Goal: Transaction & Acquisition: Book appointment/travel/reservation

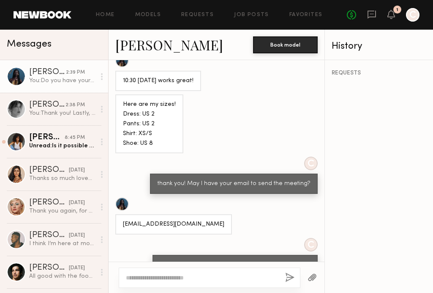
scroll to position [1287, 0]
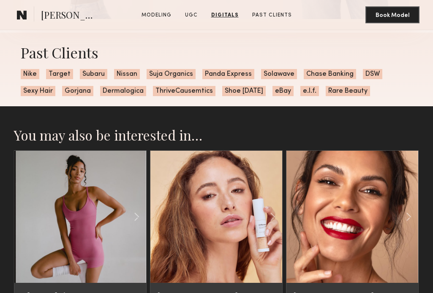
scroll to position [1279, 0]
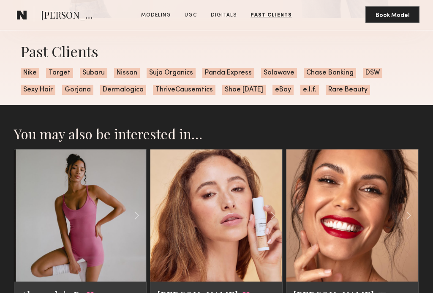
click at [229, 222] on link at bounding box center [216, 215] width 45 height 132
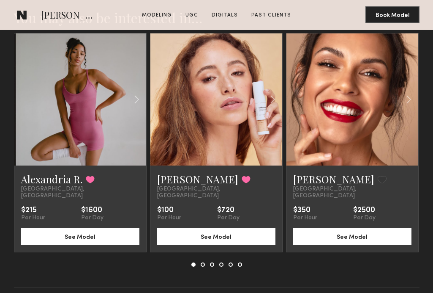
scroll to position [1406, 0]
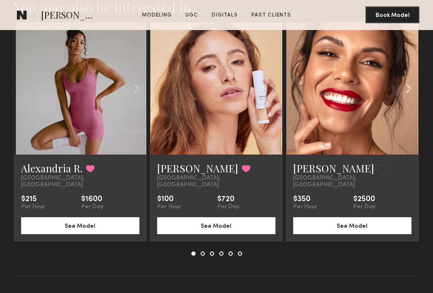
click at [409, 88] on common-icon at bounding box center [409, 88] width 12 height 16
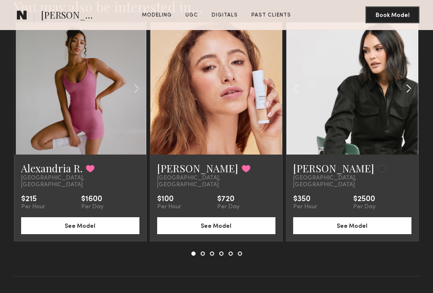
click at [409, 87] on common-icon at bounding box center [409, 88] width 12 height 16
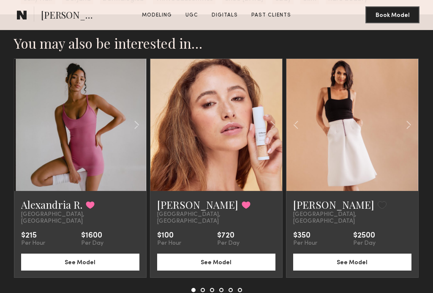
scroll to position [1369, 0]
